Goal: Communication & Community: Answer question/provide support

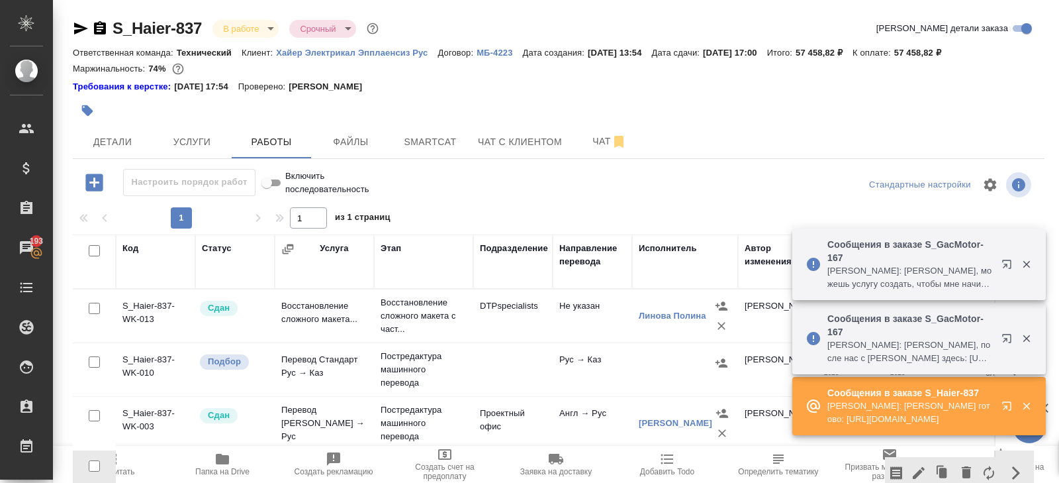
scroll to position [117, 0]
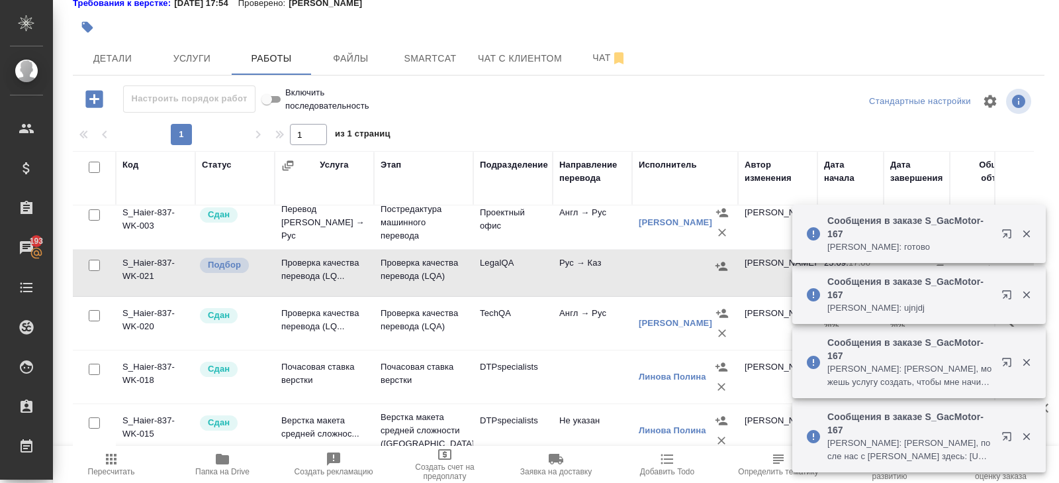
click at [987, 314] on div "Сообщения в заказе S_GacMotor-167 Сергеева Анастасия: ujnjdj" at bounding box center [899, 294] width 187 height 50
click at [1000, 235] on button "button" at bounding box center [1010, 236] width 32 height 32
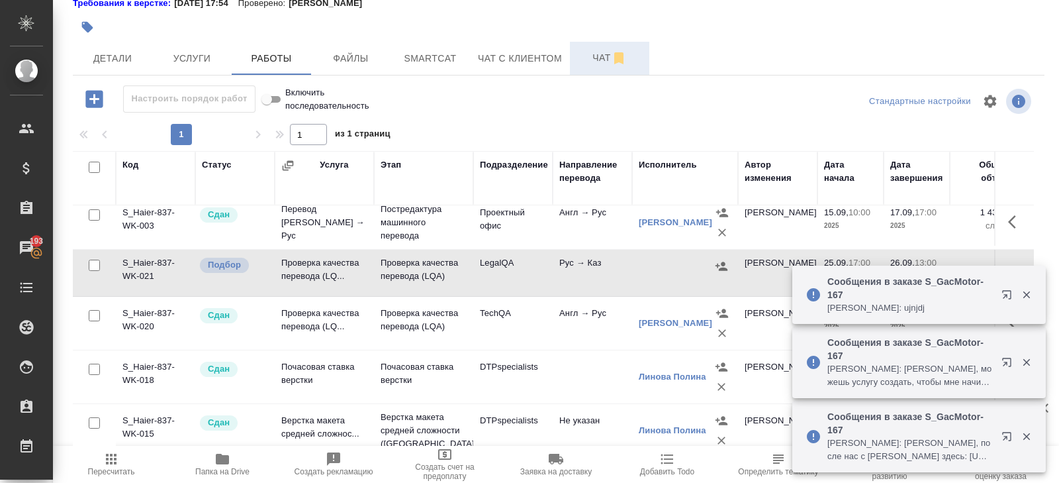
click at [607, 57] on span "Чат" at bounding box center [610, 58] width 64 height 17
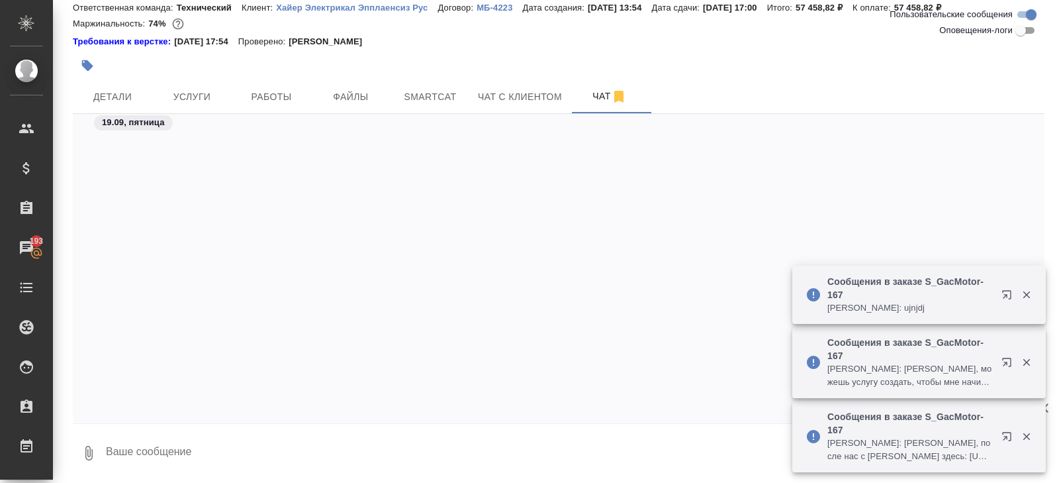
scroll to position [6757, 0]
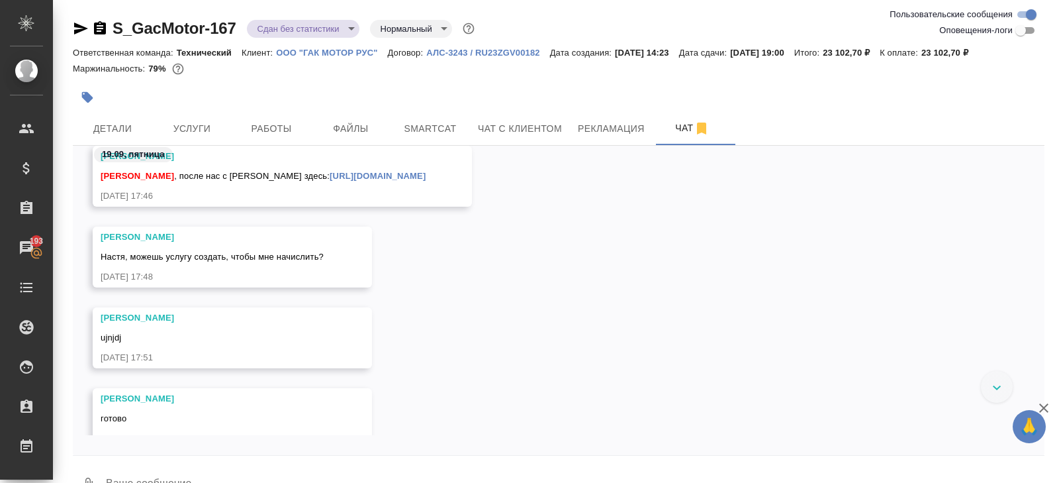
scroll to position [1446, 0]
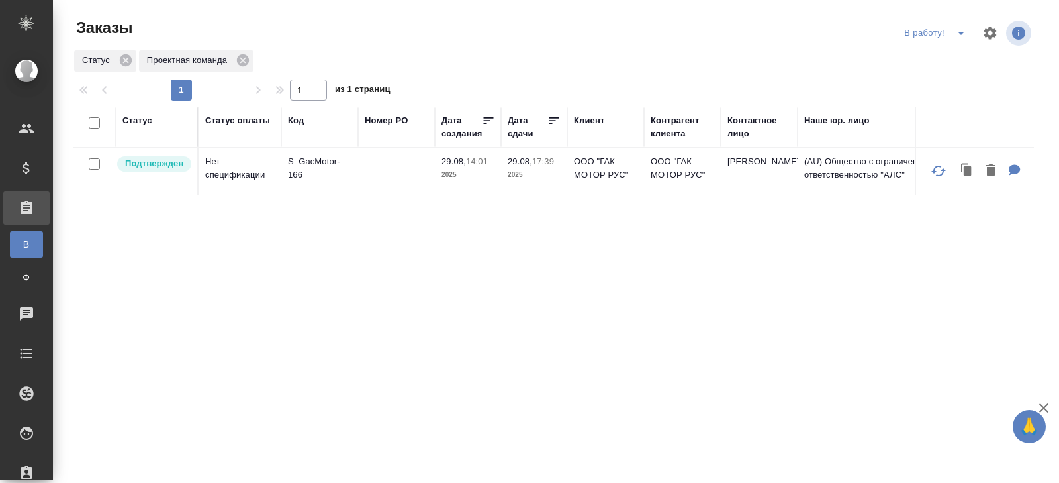
click at [971, 26] on span "split button" at bounding box center [961, 33] width 20 height 16
click at [947, 59] on li "ПМ" at bounding box center [936, 59] width 73 height 21
